Goal: Browse casually

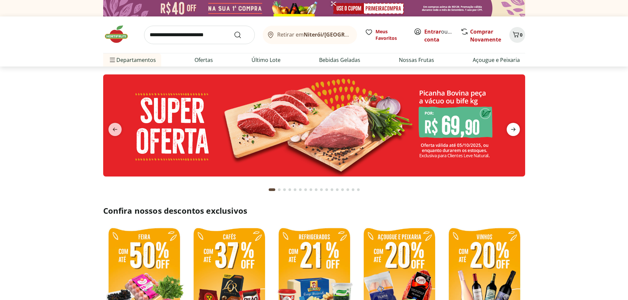
click at [517, 130] on icon "next" at bounding box center [513, 130] width 8 height 8
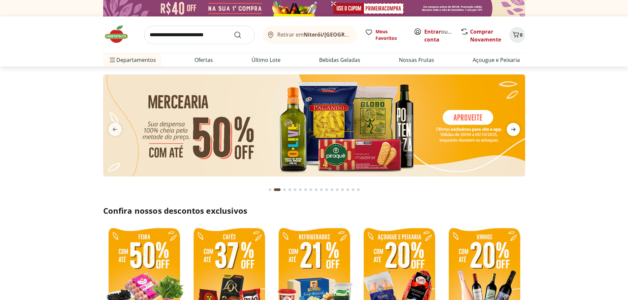
click at [517, 130] on icon "next" at bounding box center [513, 130] width 8 height 8
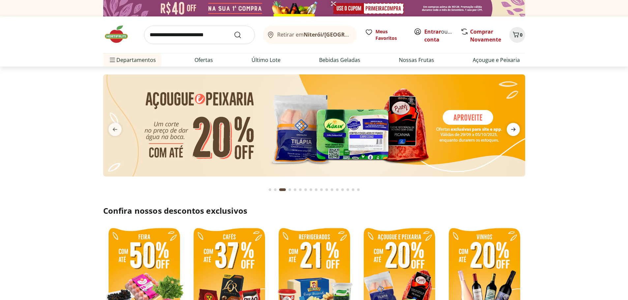
click at [516, 130] on icon "next" at bounding box center [513, 130] width 8 height 8
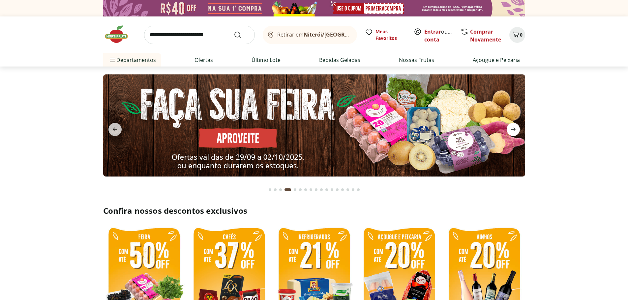
click at [516, 130] on icon "next" at bounding box center [513, 130] width 8 height 8
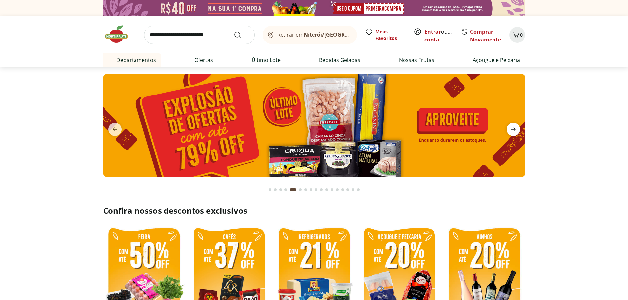
click at [516, 130] on icon "next" at bounding box center [513, 130] width 8 height 8
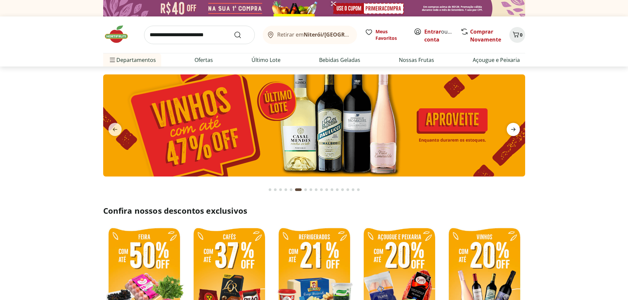
click at [516, 130] on icon "next" at bounding box center [513, 130] width 8 height 8
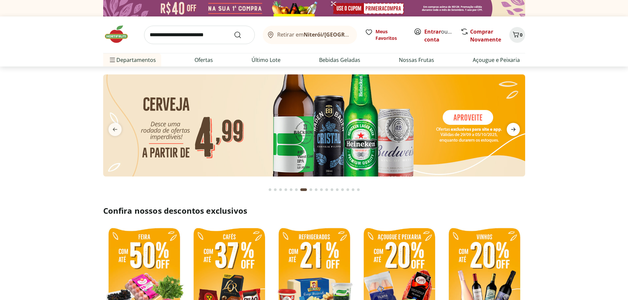
click at [516, 130] on icon "next" at bounding box center [513, 130] width 8 height 8
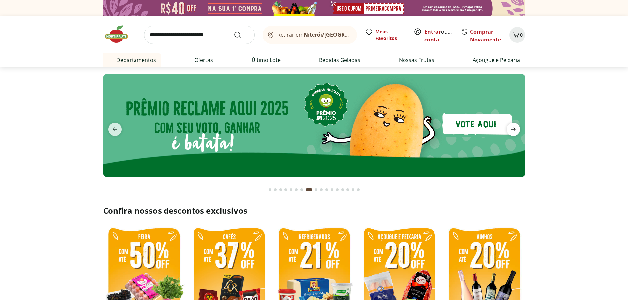
click at [516, 130] on icon "next" at bounding box center [513, 130] width 8 height 8
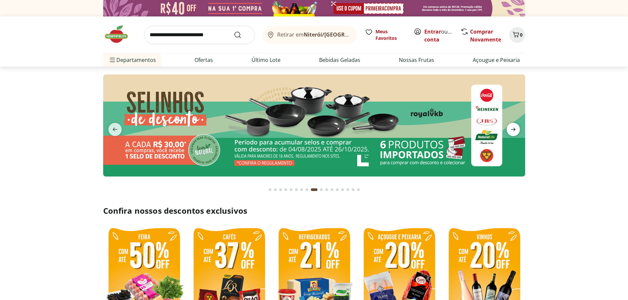
click at [516, 130] on icon "next" at bounding box center [513, 130] width 8 height 8
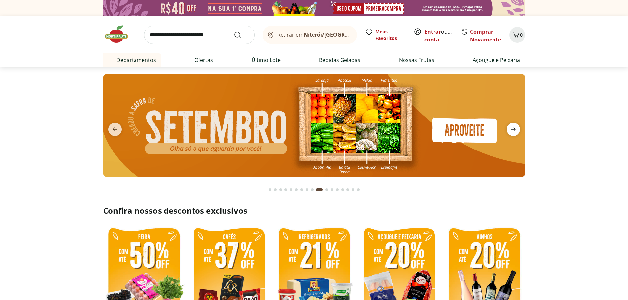
click at [516, 130] on icon "next" at bounding box center [513, 130] width 8 height 8
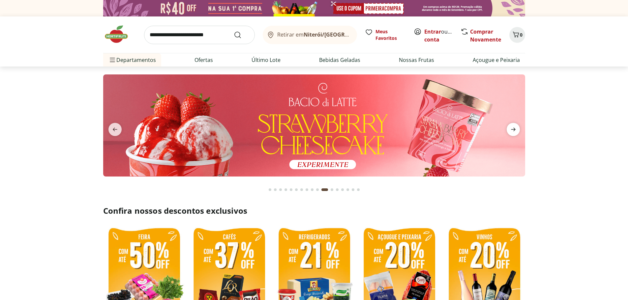
click at [516, 130] on icon "next" at bounding box center [513, 130] width 8 height 8
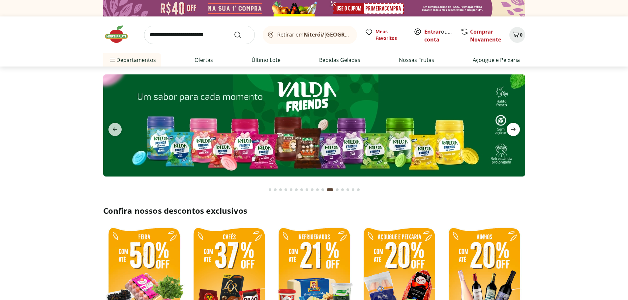
click at [516, 130] on icon "next" at bounding box center [513, 130] width 8 height 8
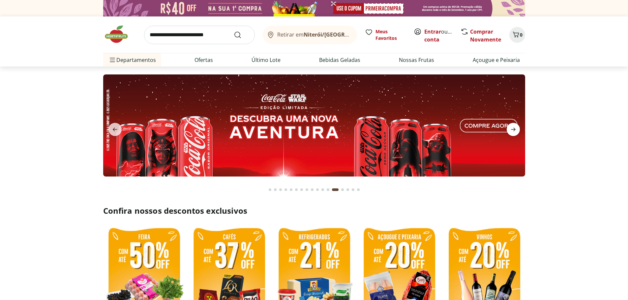
click at [516, 130] on icon "next" at bounding box center [513, 130] width 8 height 8
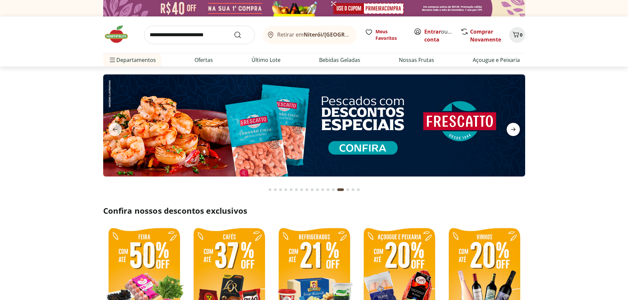
click at [516, 130] on icon "next" at bounding box center [513, 130] width 8 height 8
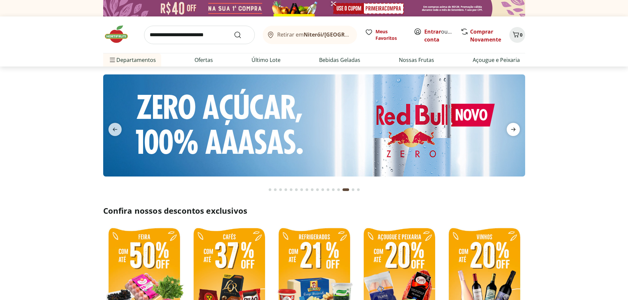
click at [512, 129] on icon "next" at bounding box center [513, 130] width 8 height 8
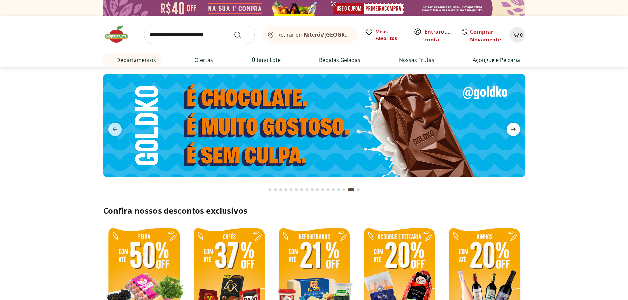
click at [512, 129] on icon "next" at bounding box center [513, 130] width 8 height 8
